Goal: Transaction & Acquisition: Purchase product/service

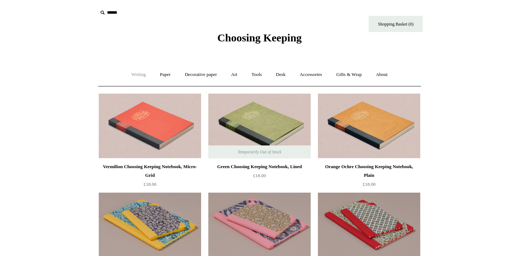
click at [136, 73] on link "Writing +" at bounding box center [138, 74] width 27 height 19
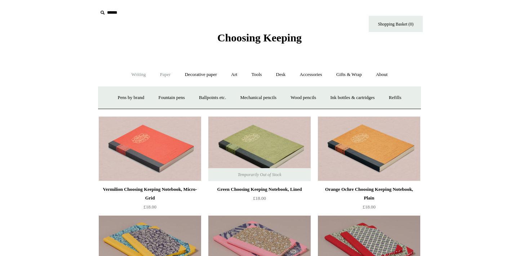
click at [160, 76] on link "Paper +" at bounding box center [166, 74] width 24 height 19
click at [191, 94] on link "📆 Dated Diaries 📆" at bounding box center [203, 97] width 53 height 19
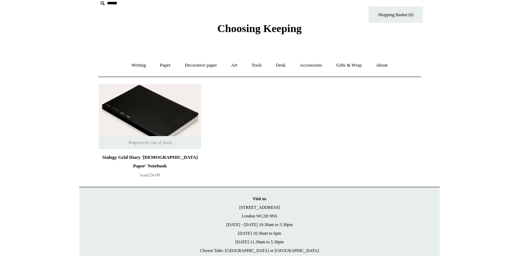
scroll to position [11, 0]
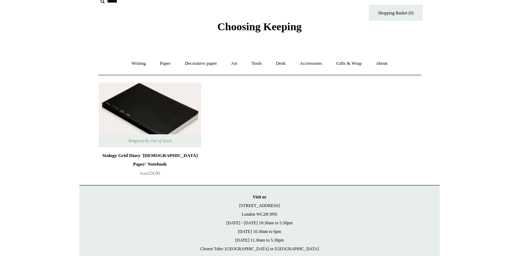
click at [147, 118] on img at bounding box center [150, 115] width 102 height 65
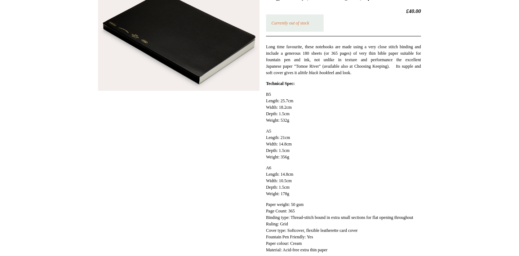
scroll to position [251, 0]
